Goal: Check status: Check status

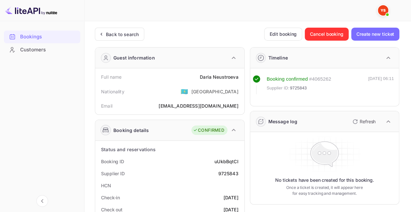
click at [124, 36] on div "Back to search" at bounding box center [122, 34] width 33 height 7
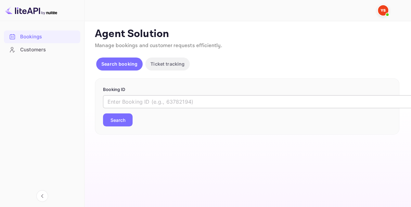
click at [155, 101] on input "text" at bounding box center [265, 101] width 325 height 13
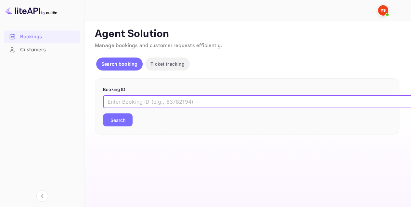
paste input "9585104"
type input "9585104"
click at [121, 118] on button "Search" at bounding box center [118, 119] width 30 height 13
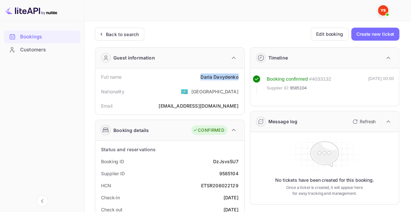
drag, startPoint x: 199, startPoint y: 77, endPoint x: 239, endPoint y: 77, distance: 40.3
click at [239, 77] on div "Full name [PERSON_NAME]" at bounding box center [170, 77] width 144 height 12
copy div "[PERSON_NAME]"
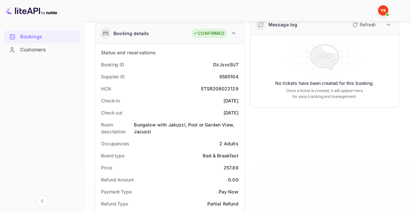
scroll to position [98, 0]
drag, startPoint x: 222, startPoint y: 164, endPoint x: 238, endPoint y: 164, distance: 15.3
click at [238, 164] on div "Price 257.89" at bounding box center [170, 167] width 144 height 12
copy div "257.89"
